Goal: Task Accomplishment & Management: Use online tool/utility

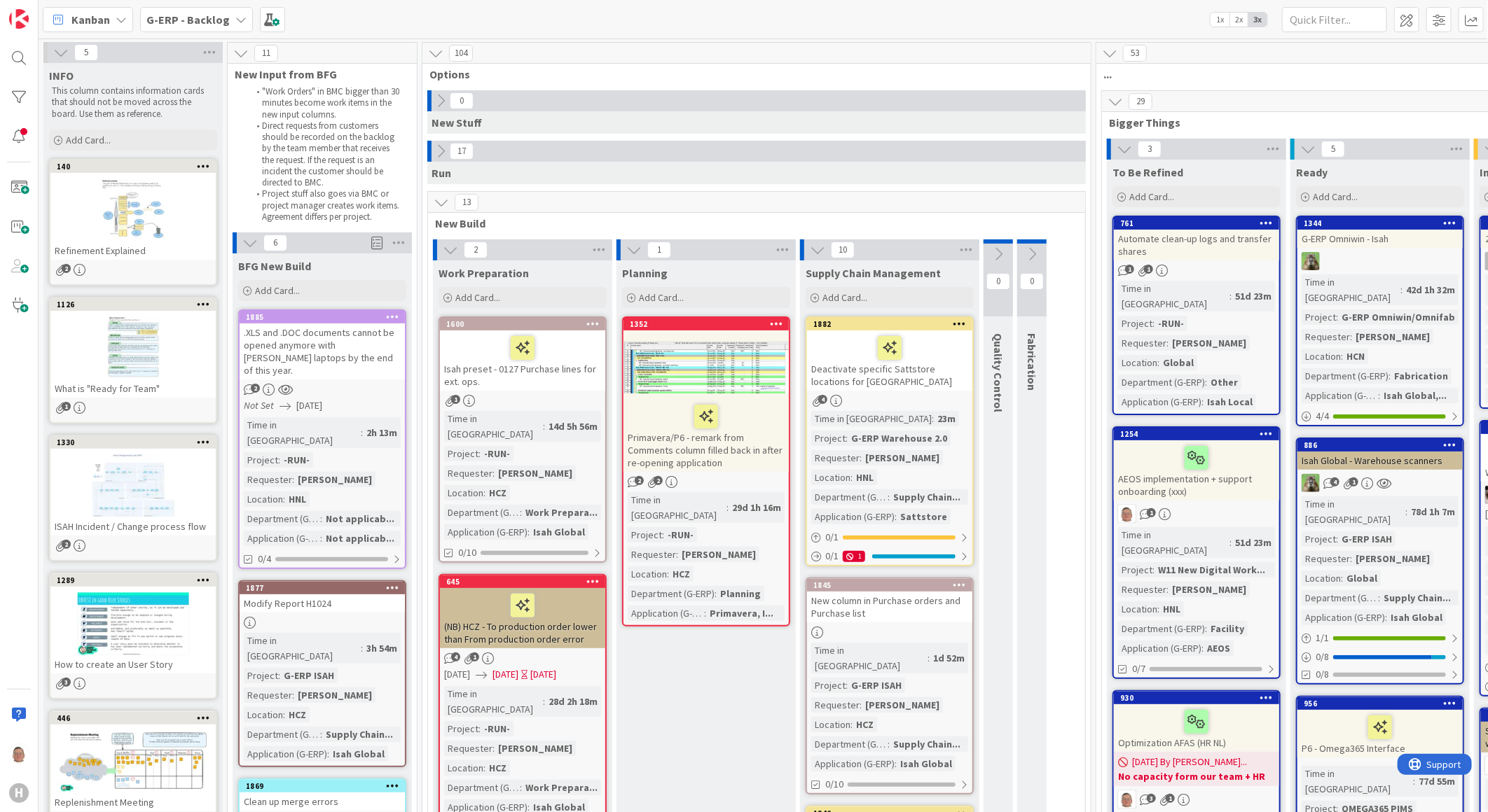
click at [319, 323] on div "1885" at bounding box center [322, 317] width 165 height 12
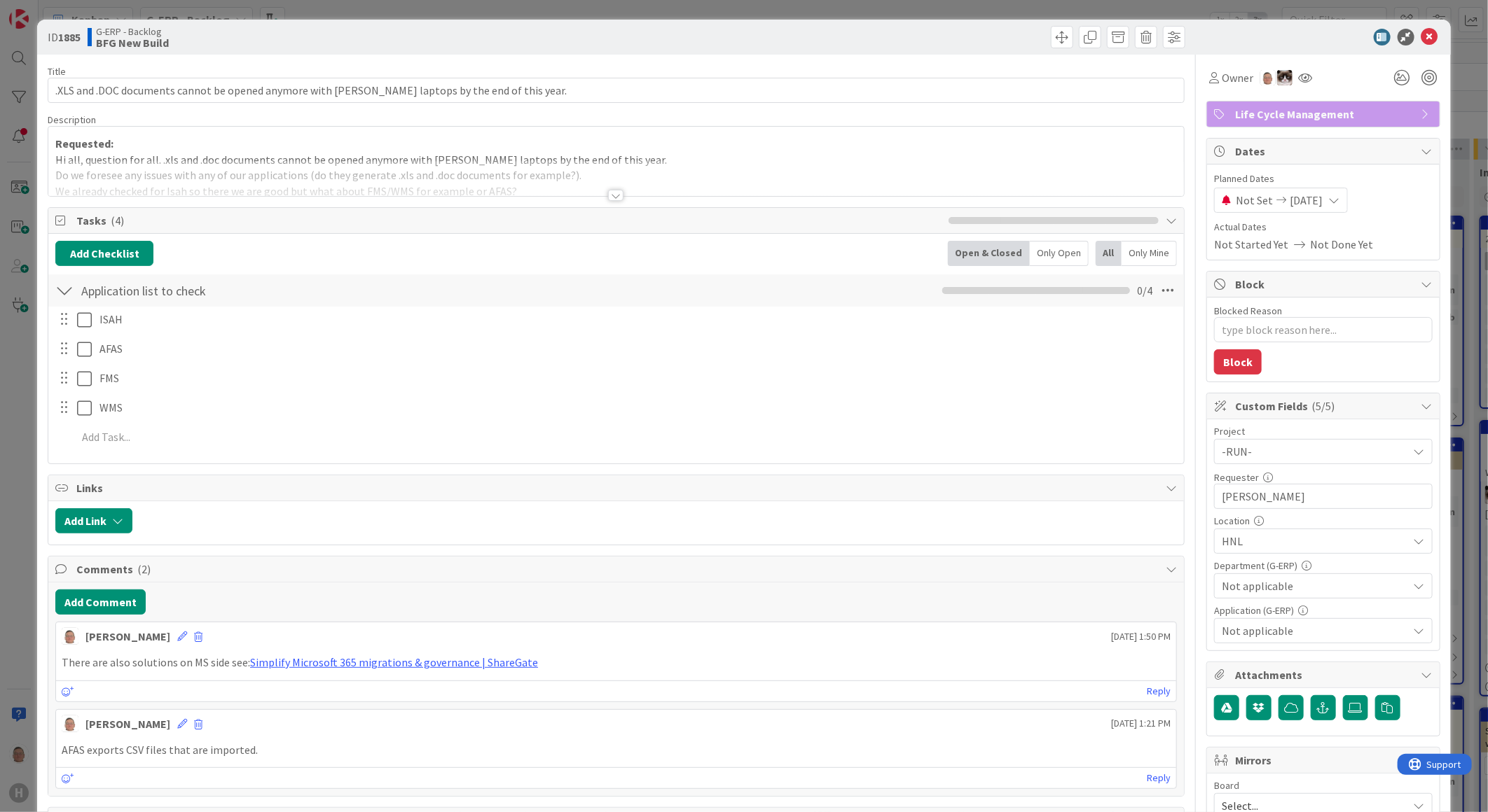
type textarea "x"
click at [91, 604] on button "Add Comment" at bounding box center [100, 602] width 90 height 25
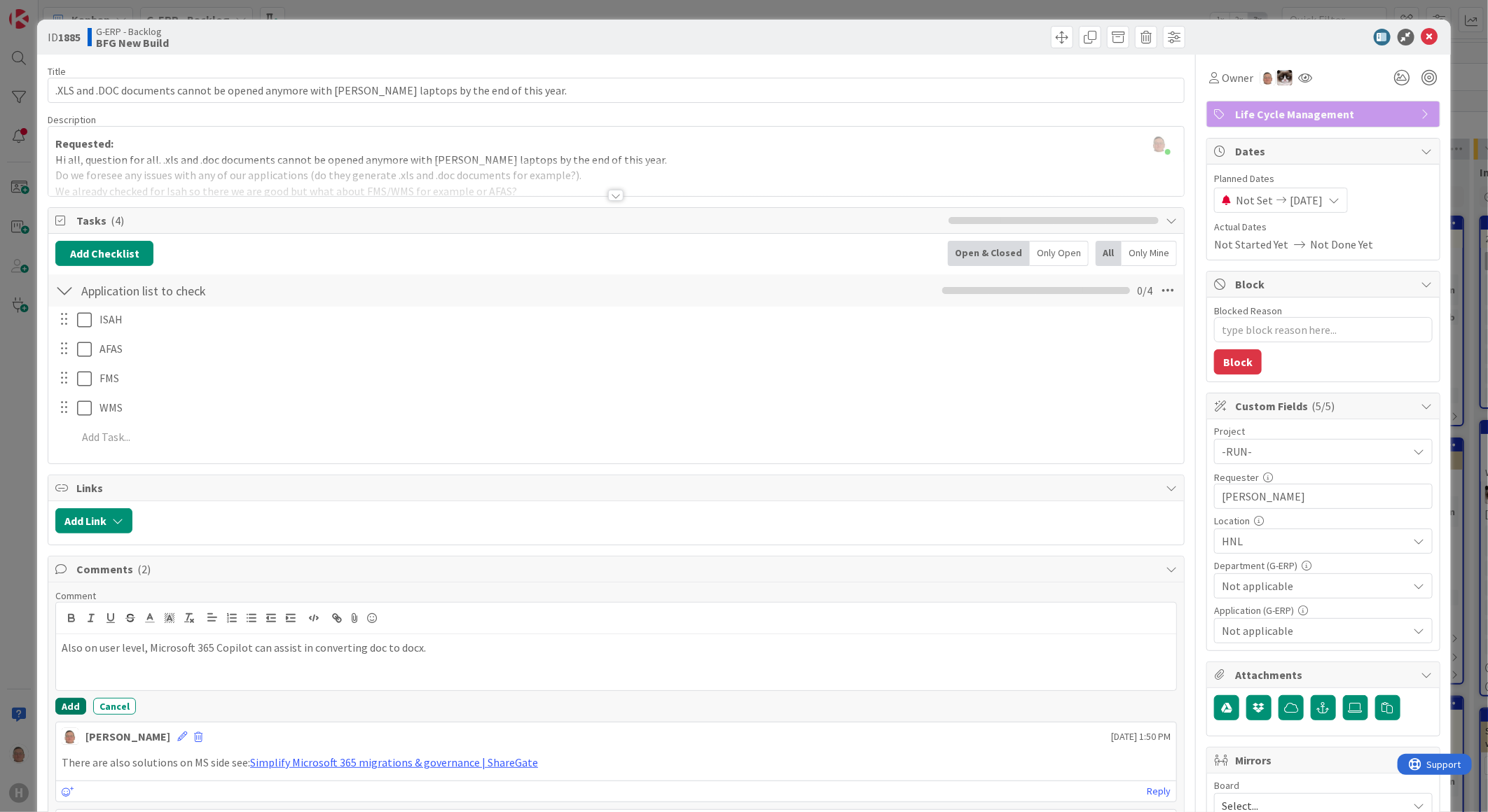
click at [76, 709] on button "Add" at bounding box center [70, 707] width 31 height 17
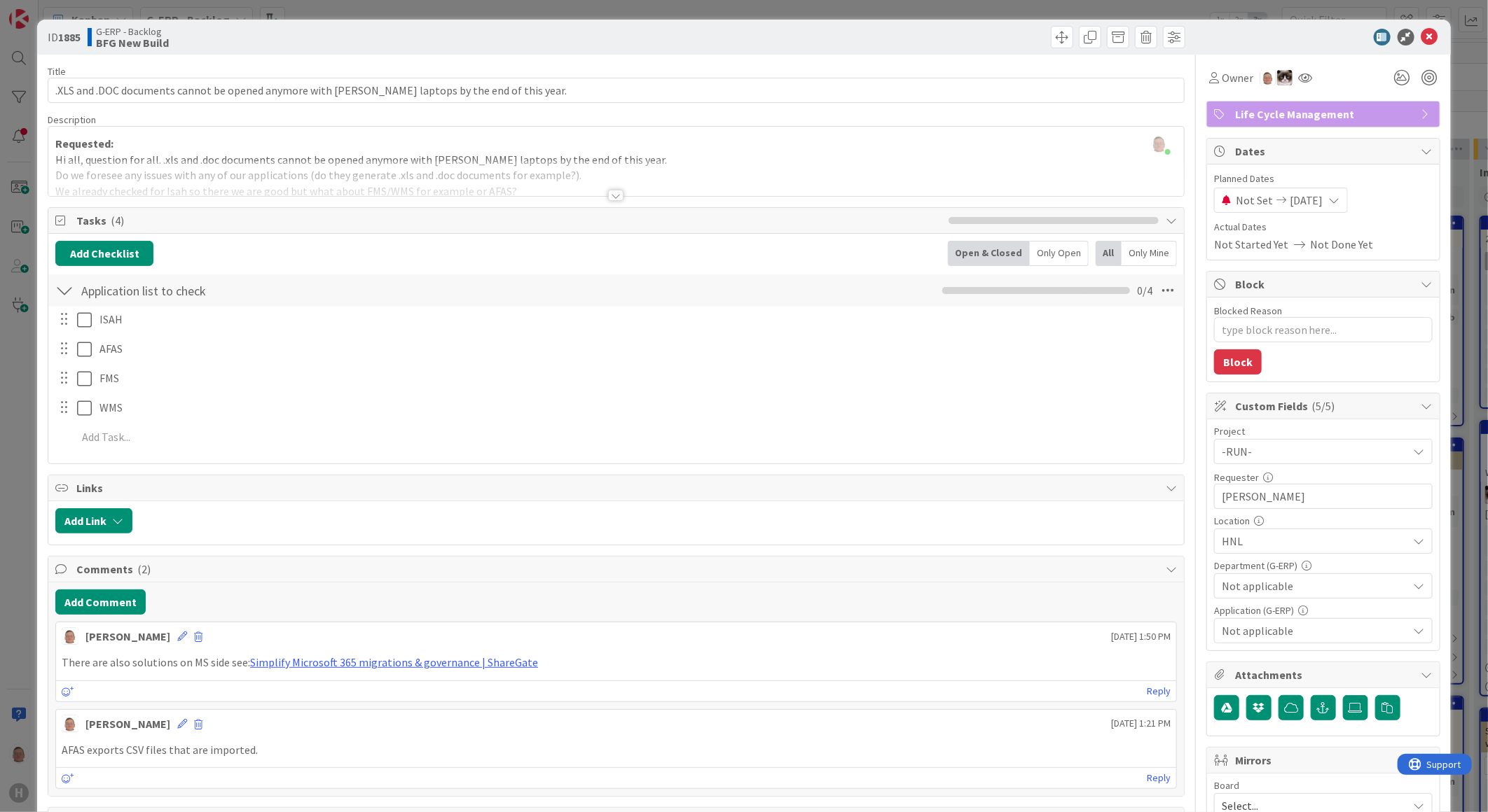
type textarea "x"
click at [1421, 36] on icon at bounding box center [1430, 37] width 17 height 17
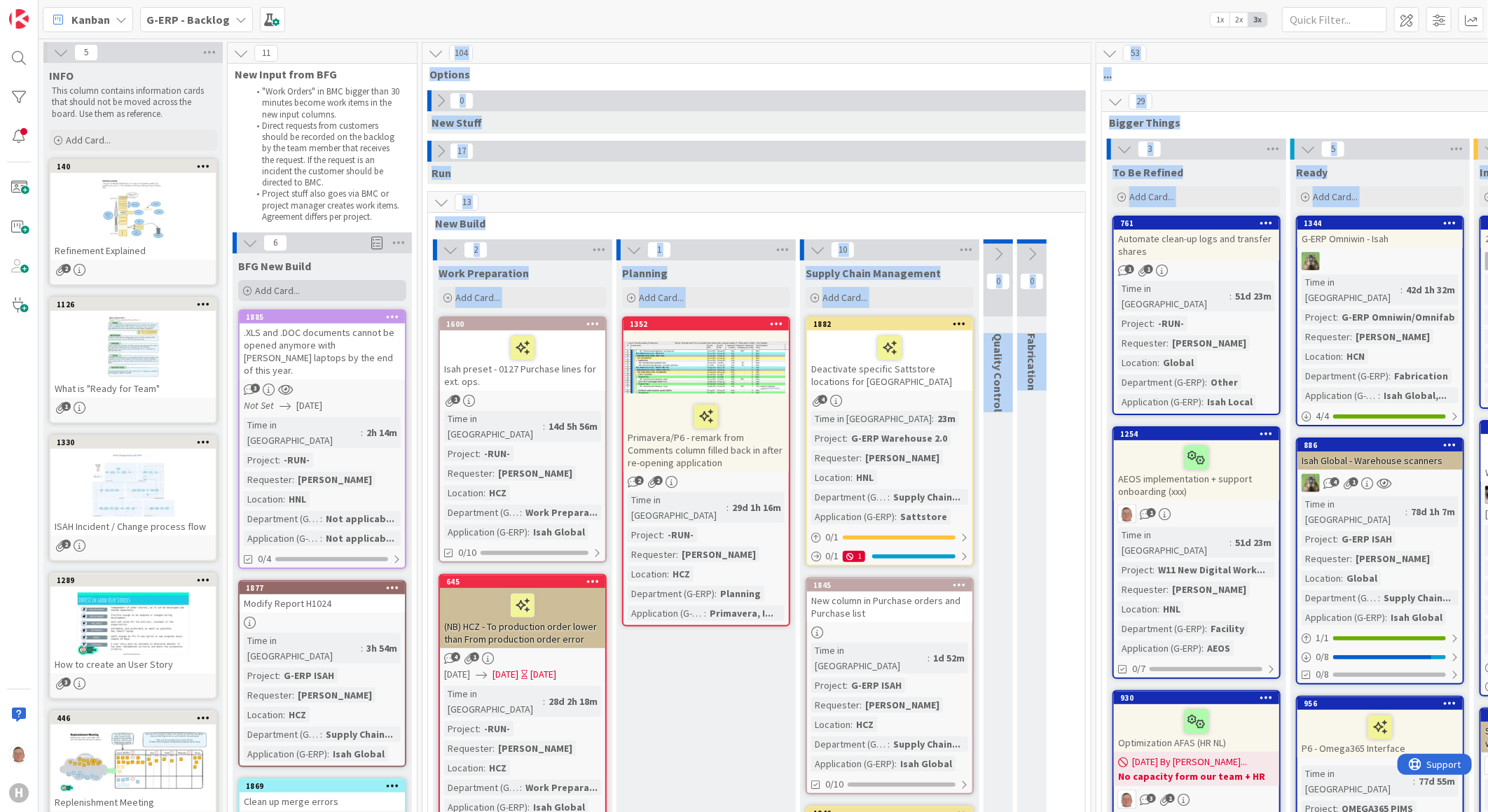
drag, startPoint x: 328, startPoint y: 311, endPoint x: 311, endPoint y: 296, distance: 22.7
drag, startPoint x: 311, startPoint y: 296, endPoint x: 524, endPoint y: 104, distance: 286.8
click at [524, 104] on div "0" at bounding box center [756, 100] width 659 height 21
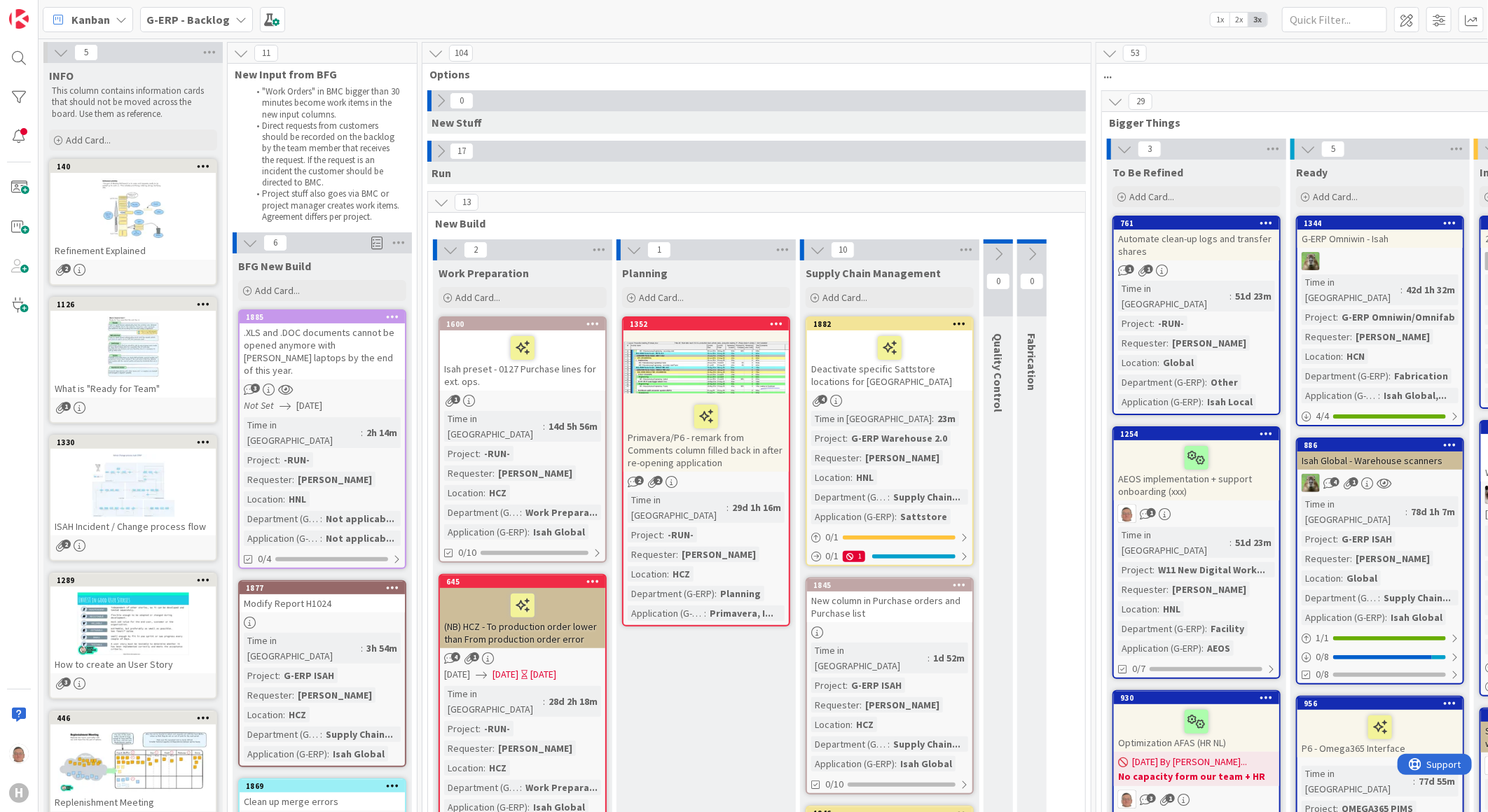
click at [439, 101] on icon at bounding box center [440, 100] width 15 height 15
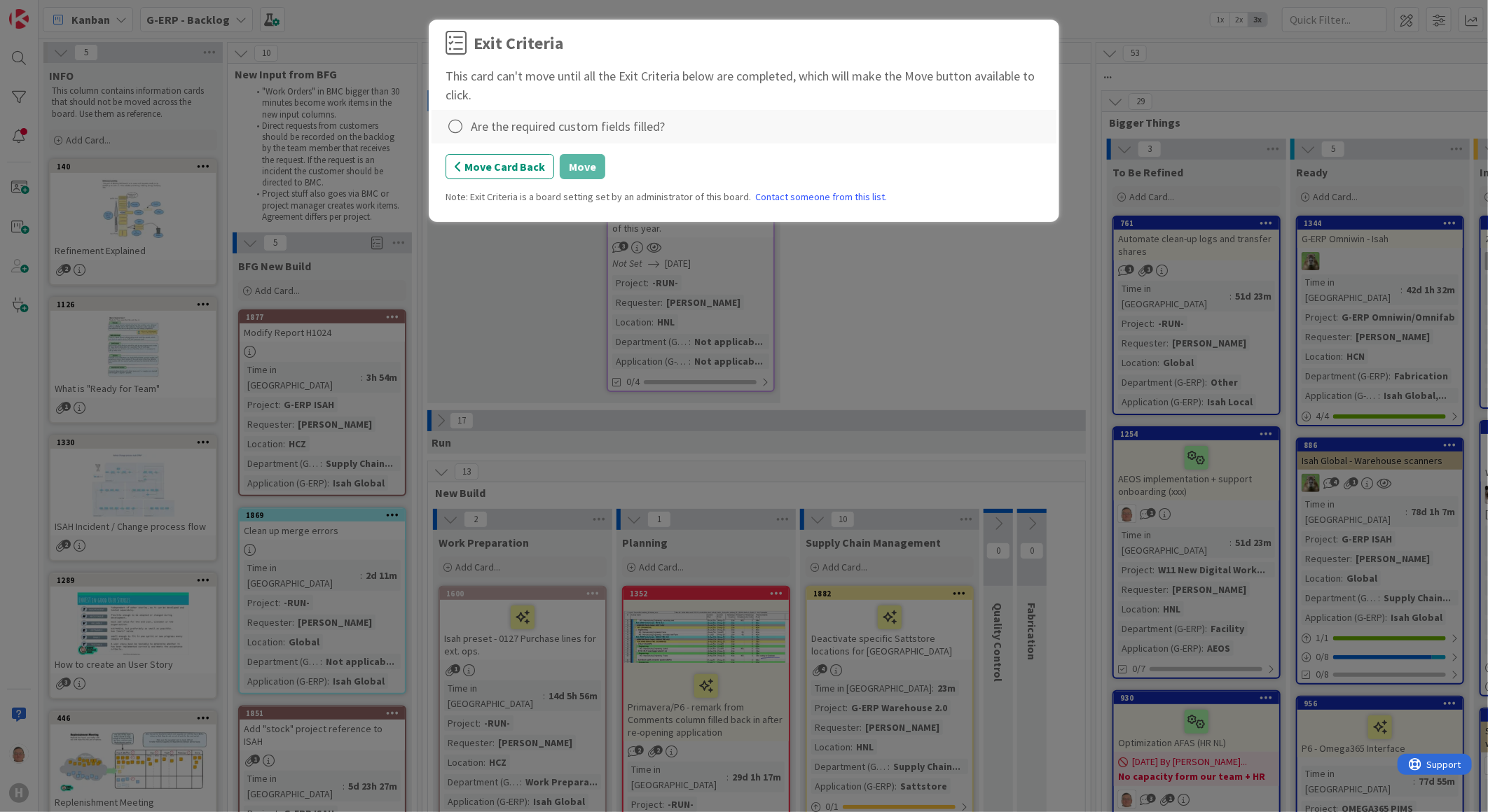
click at [469, 126] on div "Are the required custom fields filled?" at bounding box center [744, 126] width 597 height 20
click at [458, 129] on icon at bounding box center [455, 126] width 20 height 20
click at [498, 158] on link "Complete" at bounding box center [533, 155] width 175 height 21
click at [587, 170] on button "Move" at bounding box center [582, 167] width 46 height 25
